Goal: Task Accomplishment & Management: Use online tool/utility

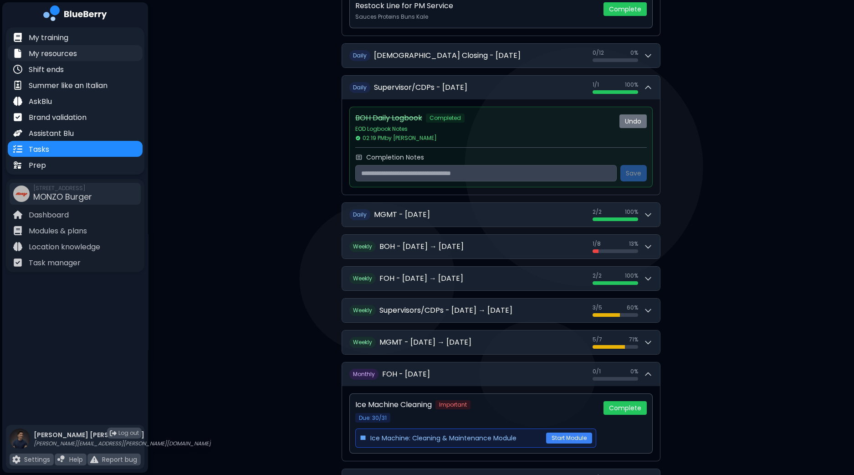
scroll to position [325, 0]
click at [57, 72] on p "Shift ends" at bounding box center [46, 69] width 35 height 11
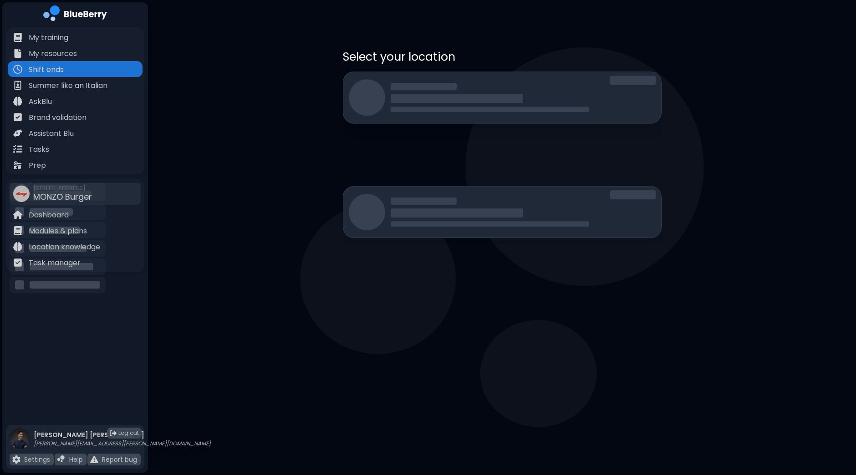
click at [472, 86] on div at bounding box center [523, 97] width 265 height 29
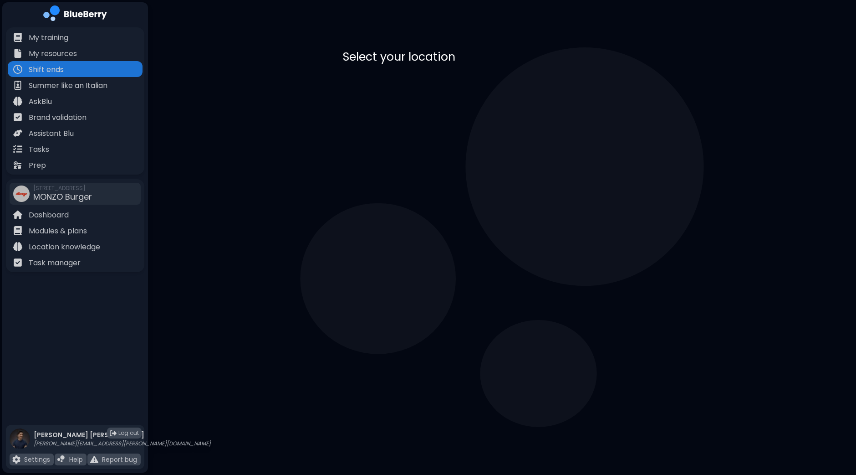
click at [496, 98] on div "MONZO Burger [STREET_ADDRESS]" at bounding box center [502, 94] width 319 height 45
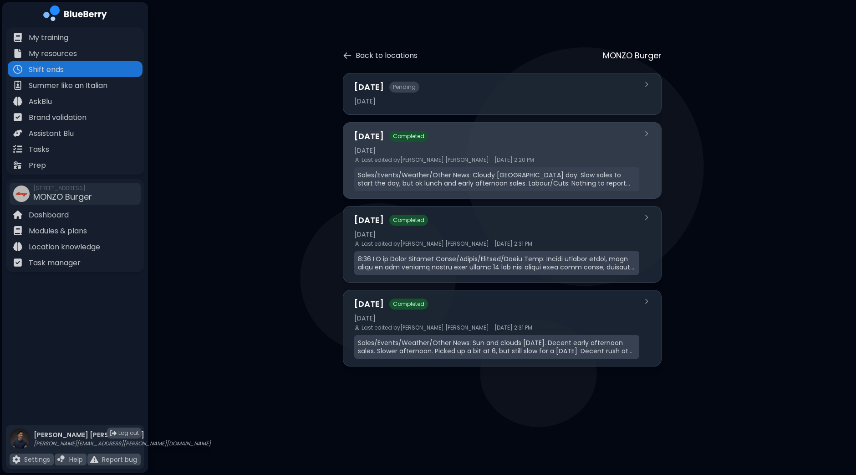
click at [510, 160] on div "Last edited by [PERSON_NAME] [DATE] 2:20 PM" at bounding box center [496, 159] width 285 height 7
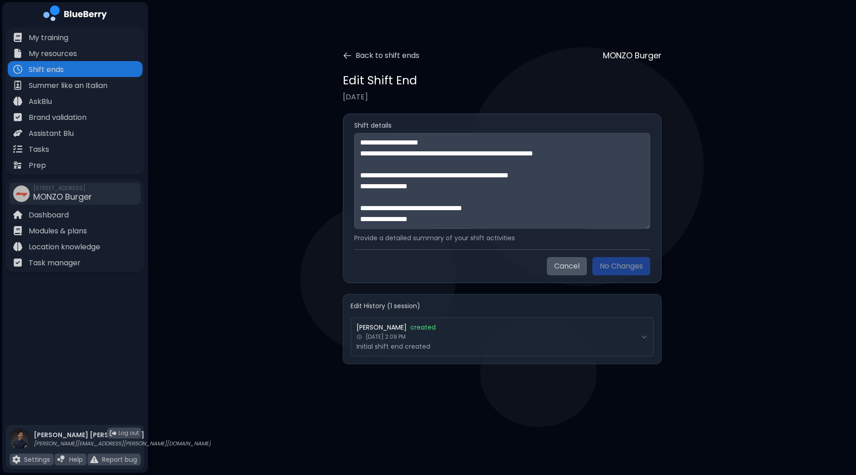
scroll to position [218, 0]
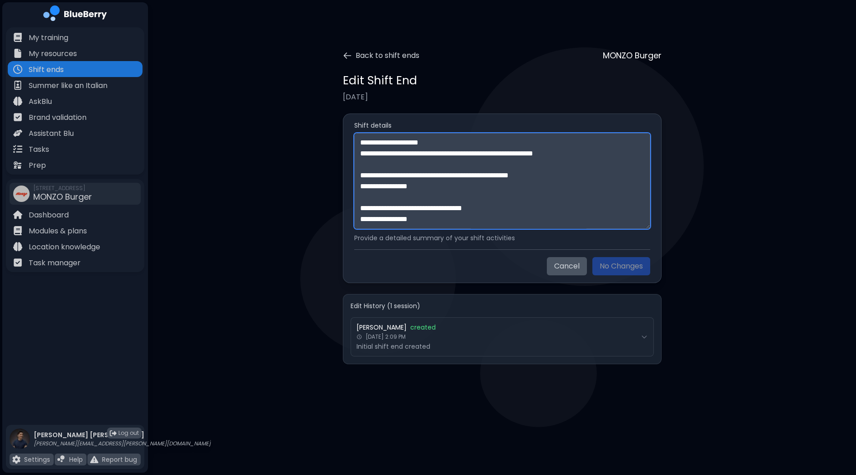
click at [463, 219] on textarea "**********" at bounding box center [502, 181] width 296 height 96
paste textarea "**********"
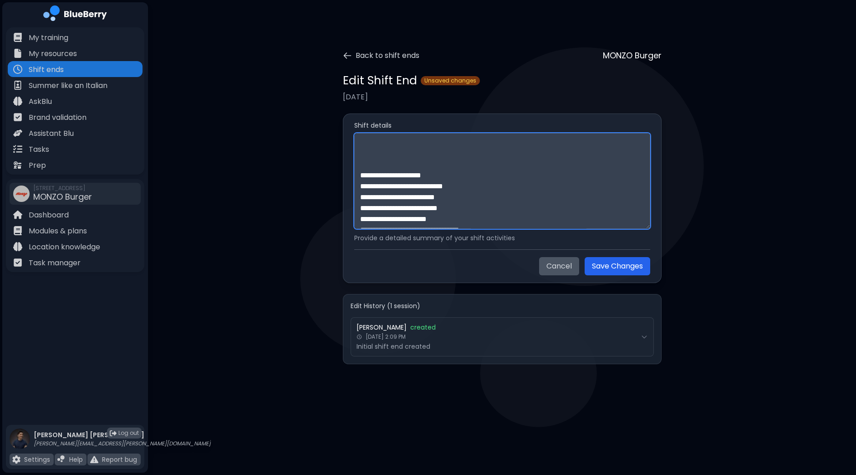
scroll to position [297, 0]
click at [390, 163] on textarea at bounding box center [502, 181] width 296 height 96
paste textarea "**********"
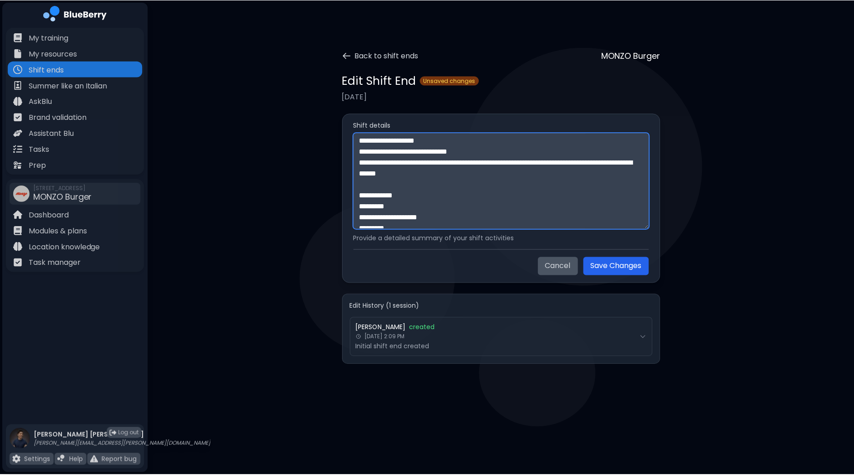
scroll to position [684, 0]
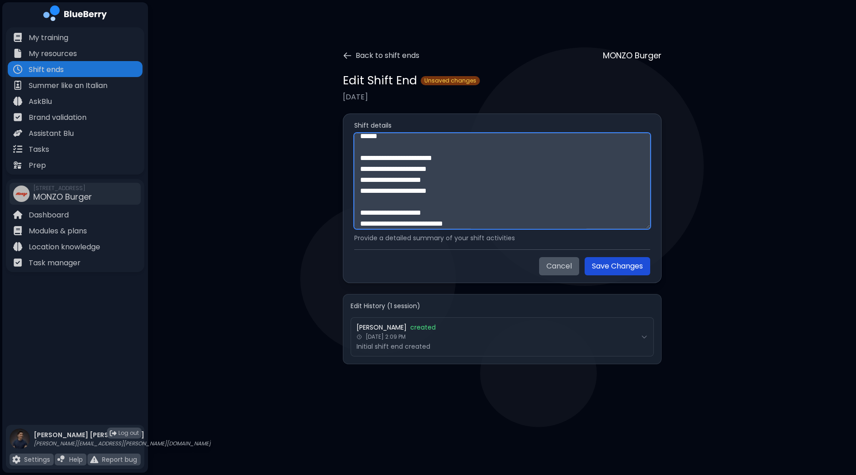
type textarea "**********"
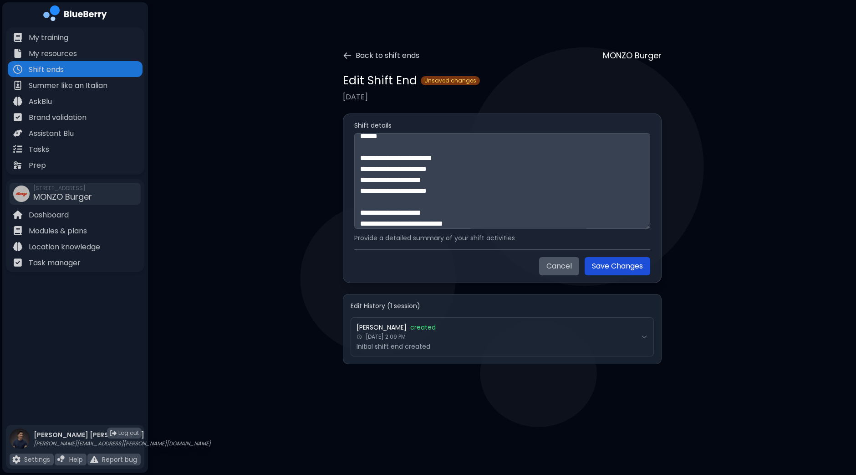
click at [633, 267] on button "Save Changes" at bounding box center [618, 266] width 66 height 18
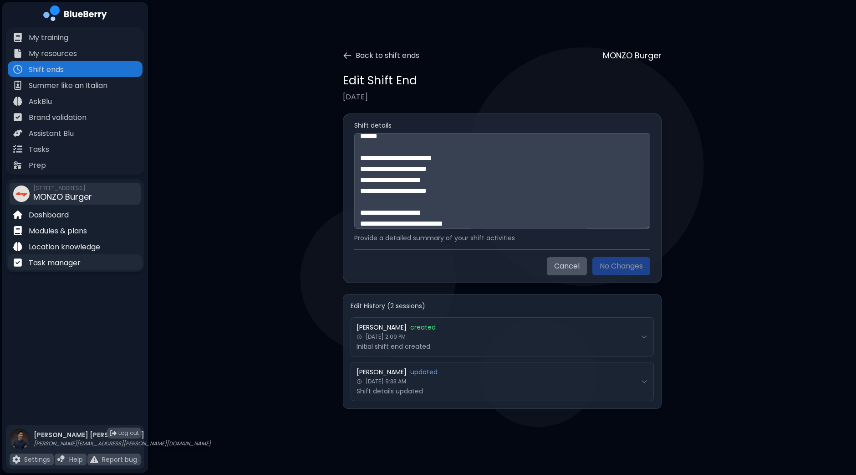
click at [44, 266] on p "Task manager" at bounding box center [55, 262] width 52 height 11
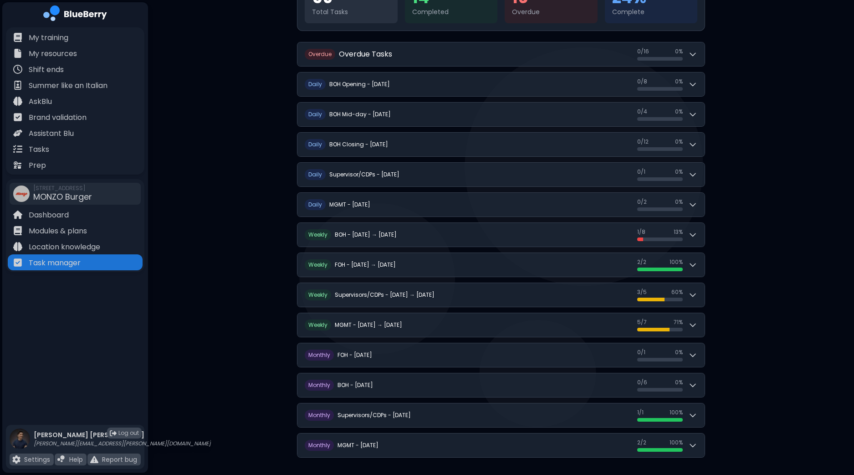
scroll to position [139, 0]
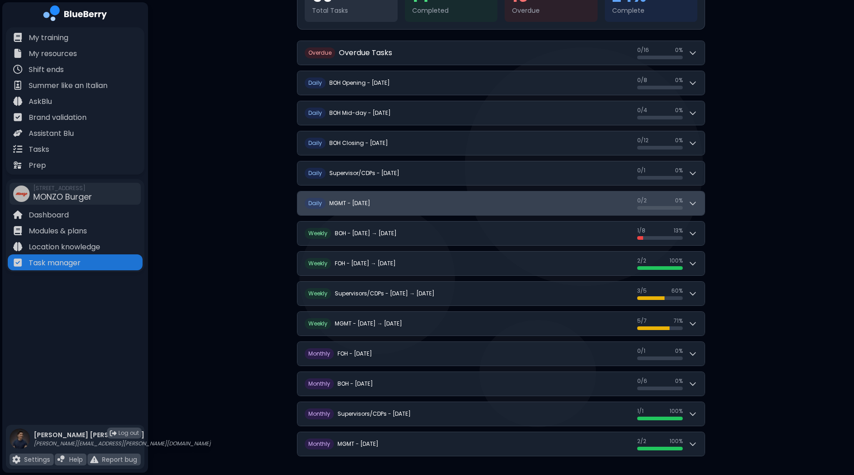
click at [702, 197] on button "D aily MGMT - [DATE] 0 / 2 0 / 2 0 %" at bounding box center [500, 203] width 407 height 24
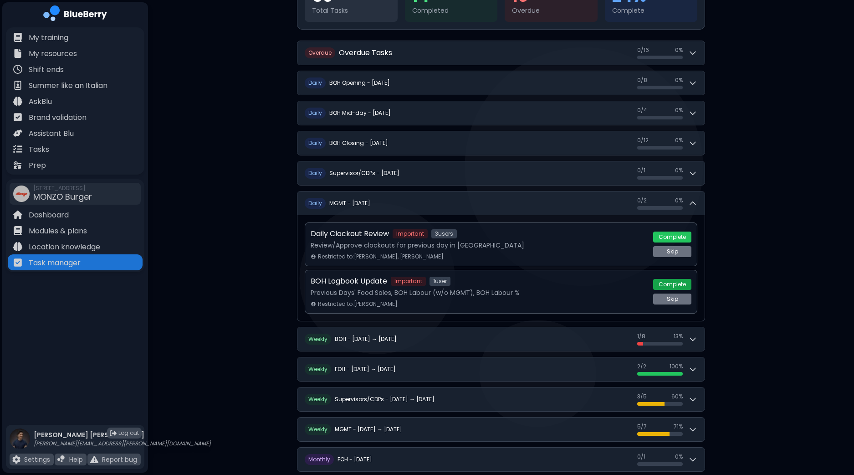
click at [671, 283] on button "Complete" at bounding box center [672, 284] width 38 height 11
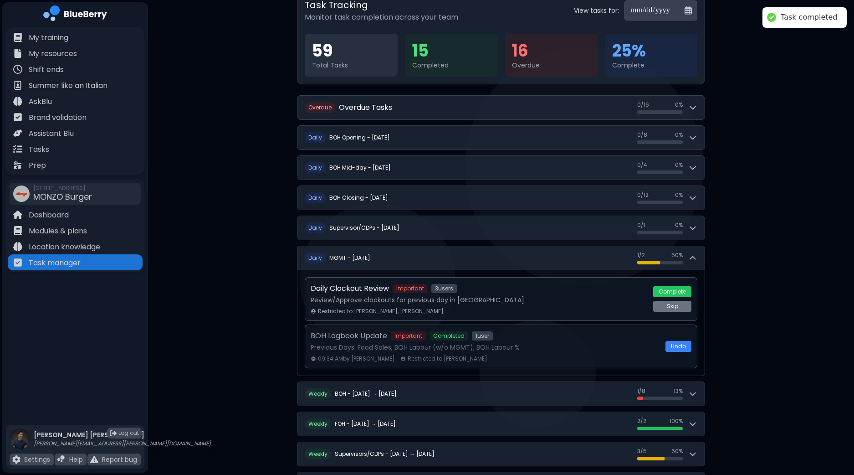
scroll to position [82, 0]
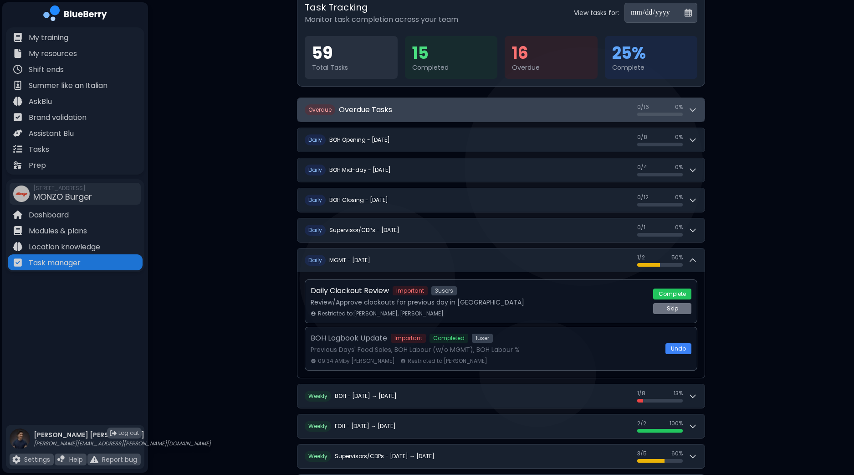
click at [697, 110] on icon at bounding box center [692, 109] width 9 height 9
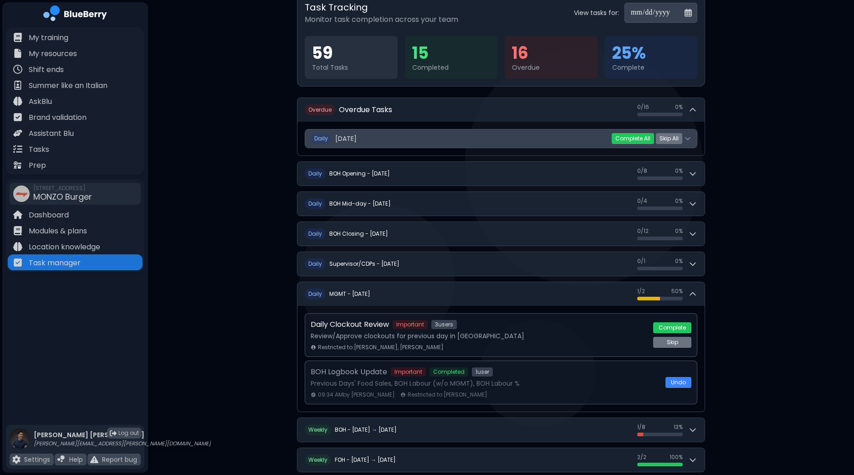
click at [690, 136] on icon at bounding box center [687, 138] width 7 height 7
click at [687, 137] on icon at bounding box center [687, 138] width 7 height 7
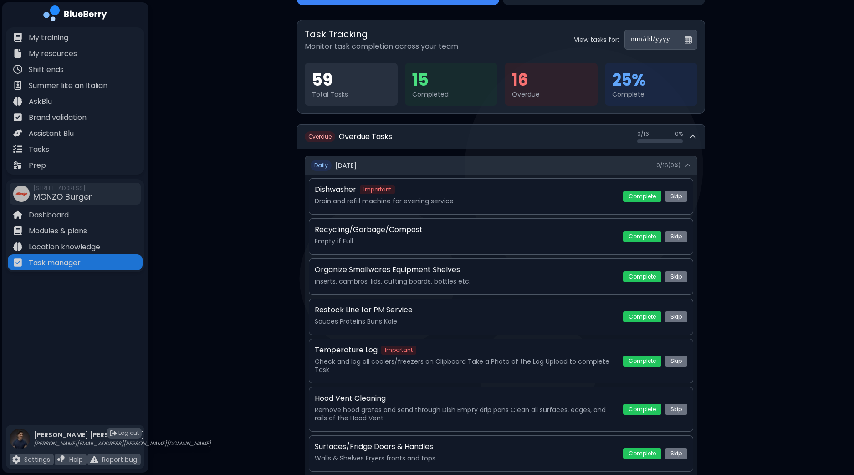
scroll to position [0, 0]
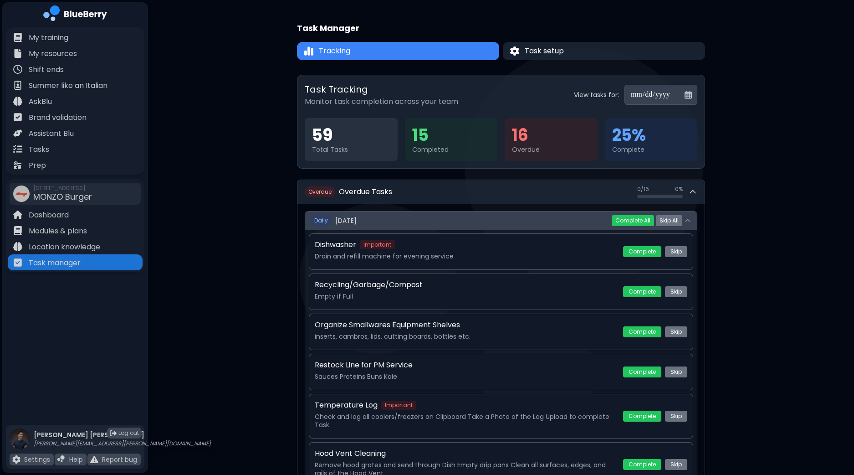
click at [692, 224] on button "Daily [DATE] 0 / 16 ( 0 %)" at bounding box center [501, 220] width 392 height 18
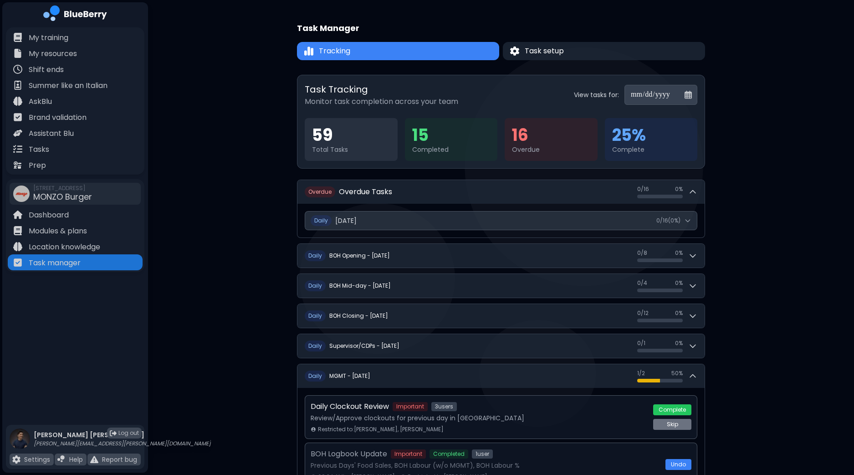
click at [776, 208] on div "**********" at bounding box center [501, 378] width 706 height 756
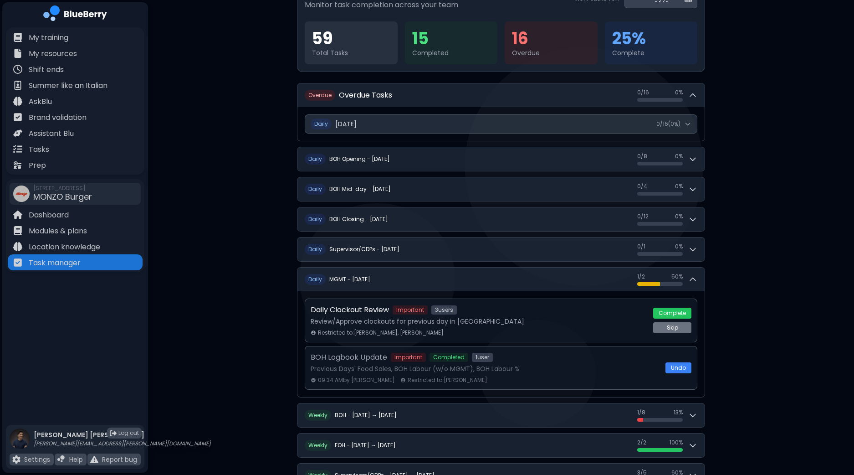
scroll to position [113, 0]
